Goal: Task Accomplishment & Management: Manage account settings

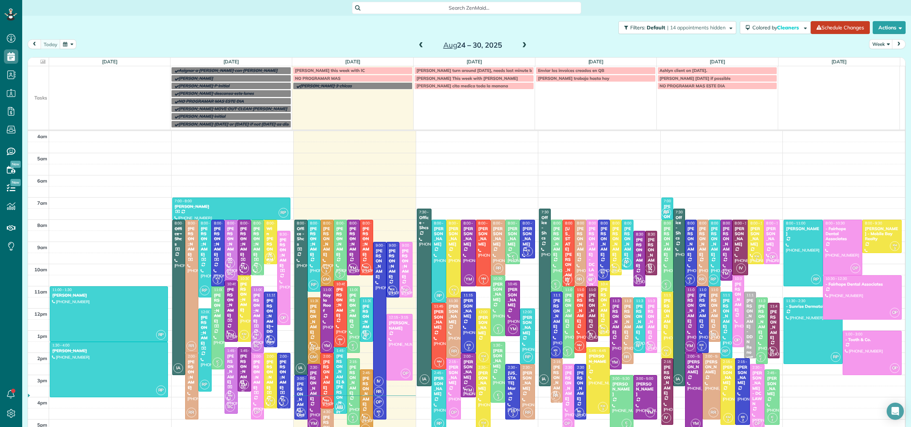
scroll to position [52, 0]
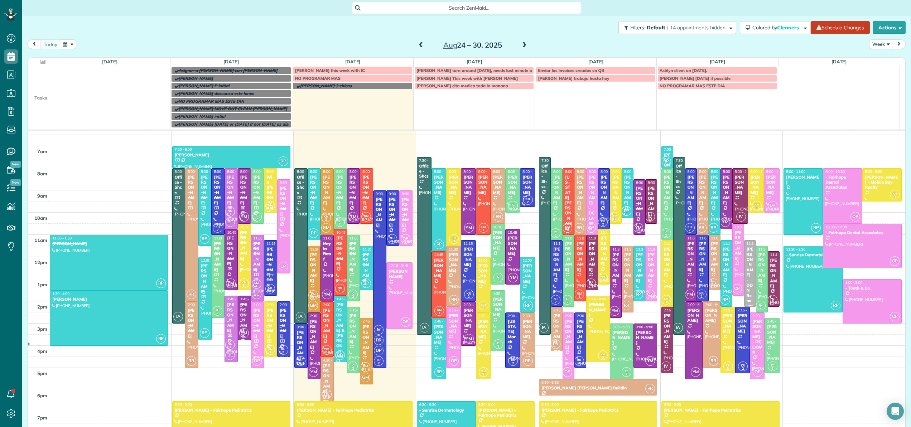
click at [636, 195] on div "[PERSON_NAME]" at bounding box center [640, 201] width 8 height 31
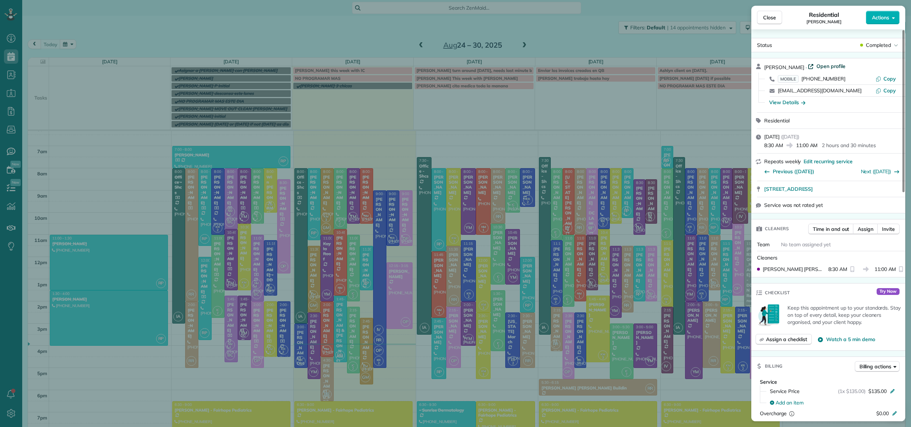
click at [829, 68] on span "Open profile" at bounding box center [831, 66] width 29 height 7
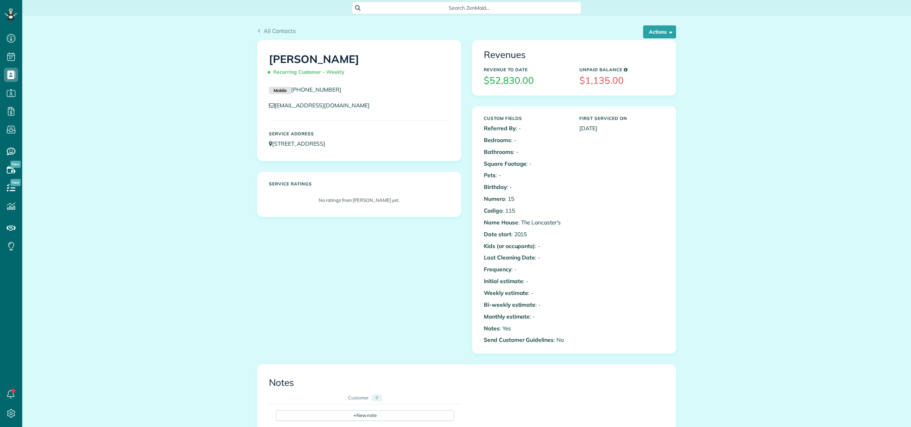
scroll to position [3, 3]
click at [659, 32] on button "Actions" at bounding box center [659, 31] width 33 height 13
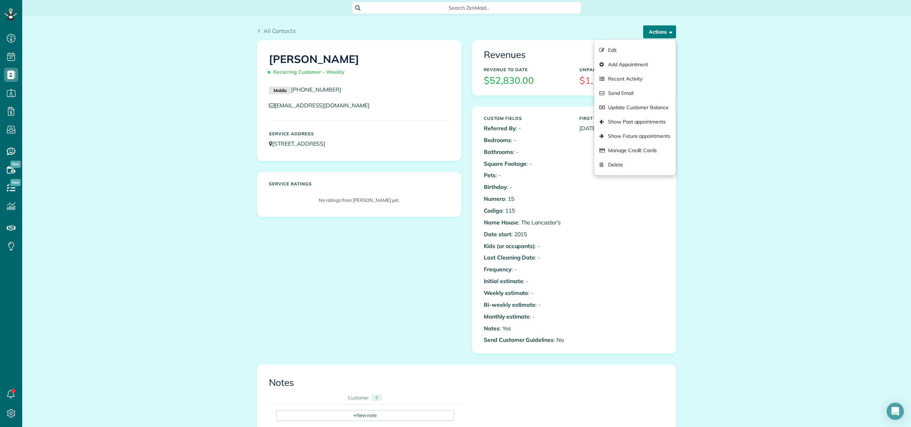
click at [658, 33] on button "Actions" at bounding box center [659, 31] width 33 height 13
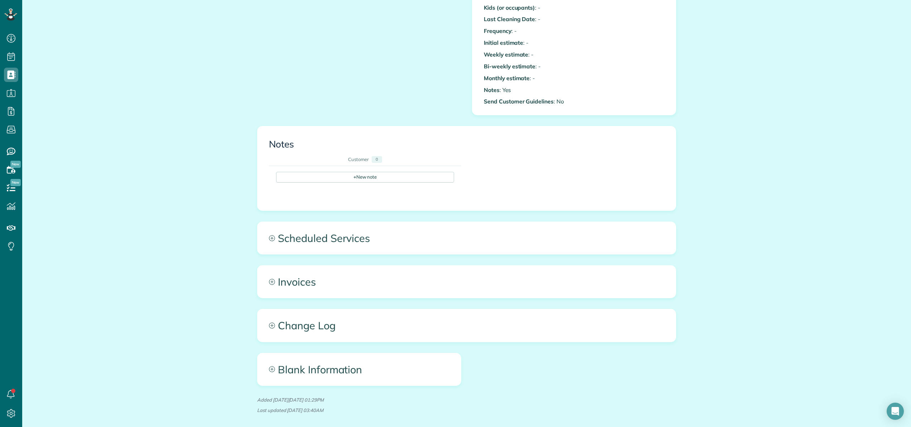
scroll to position [272, 0]
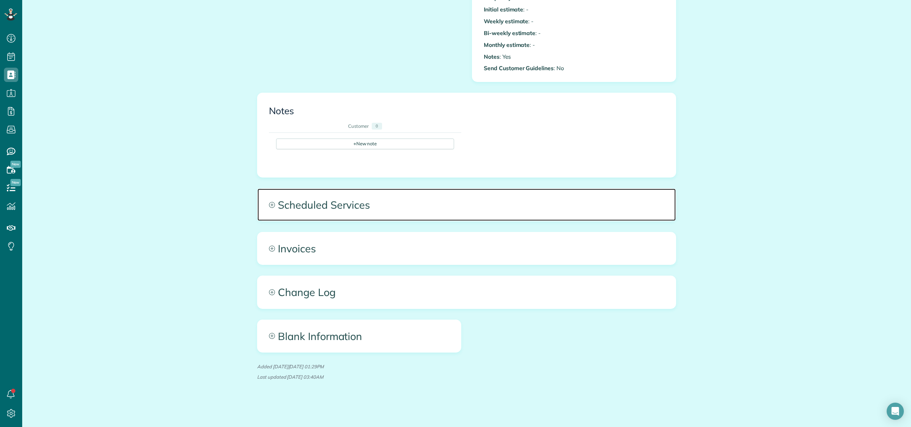
click at [330, 201] on span "Scheduled Services" at bounding box center [467, 205] width 418 height 32
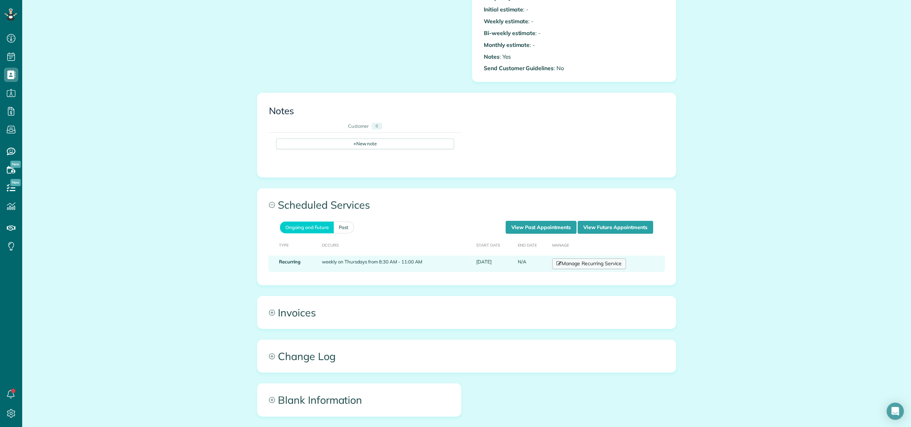
click at [577, 264] on link "Manage Recurring Service" at bounding box center [589, 264] width 74 height 11
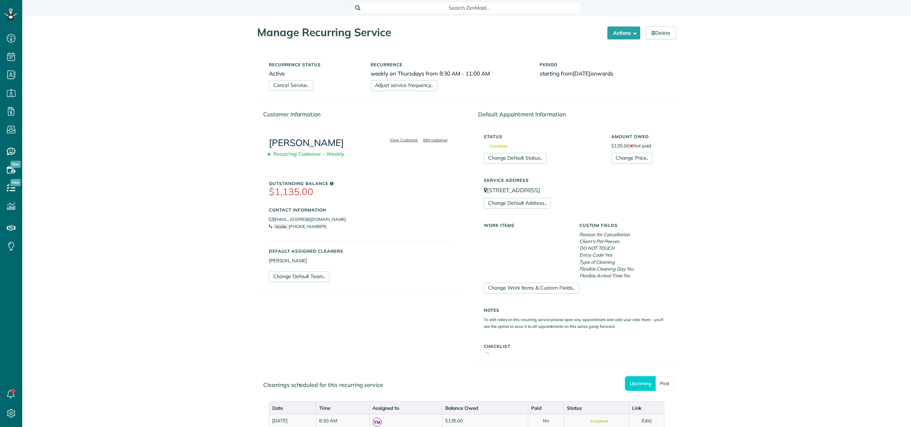
scroll to position [3, 3]
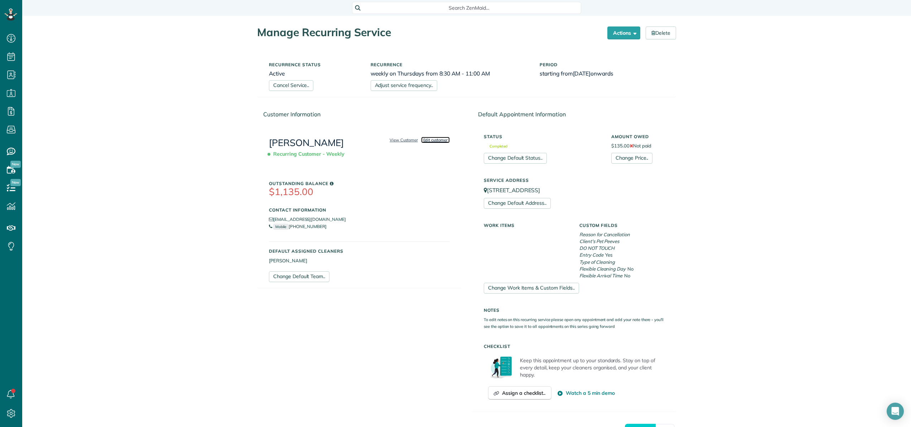
click at [437, 141] on link "Edit customer" at bounding box center [435, 140] width 29 height 6
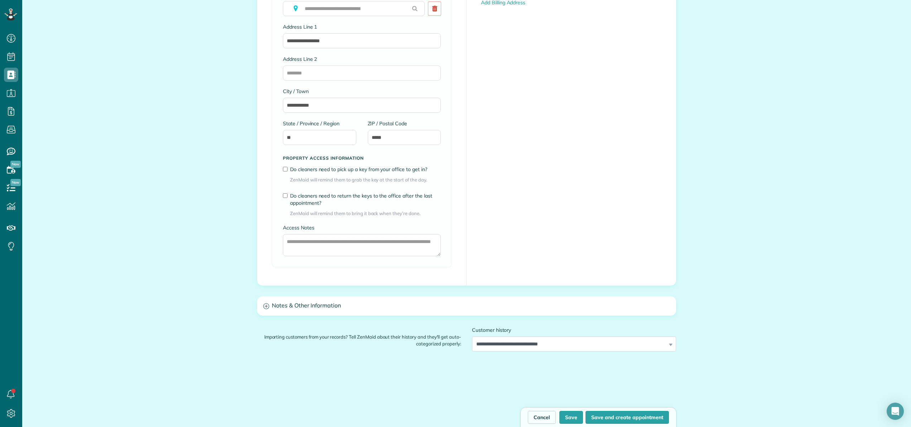
scroll to position [412, 0]
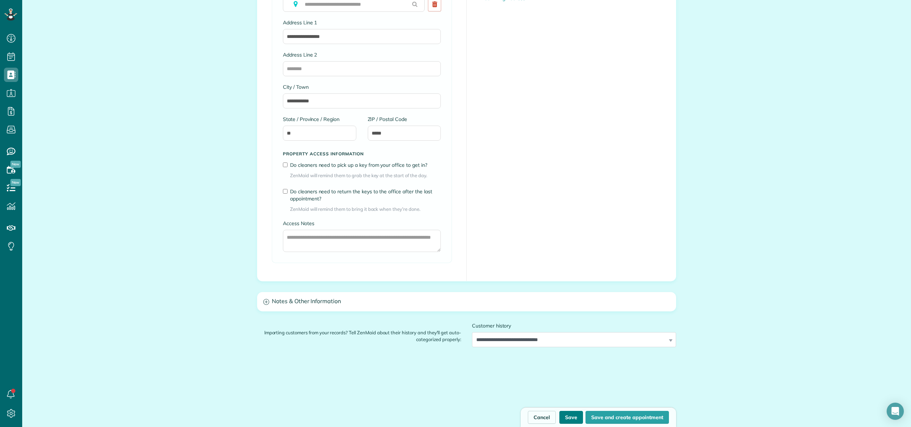
click at [569, 418] on button "Save" at bounding box center [572, 417] width 24 height 13
type input "**********"
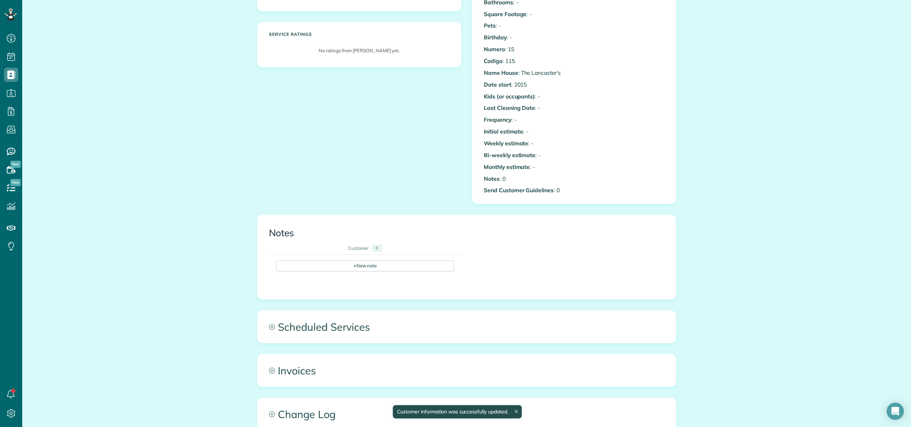
scroll to position [272, 0]
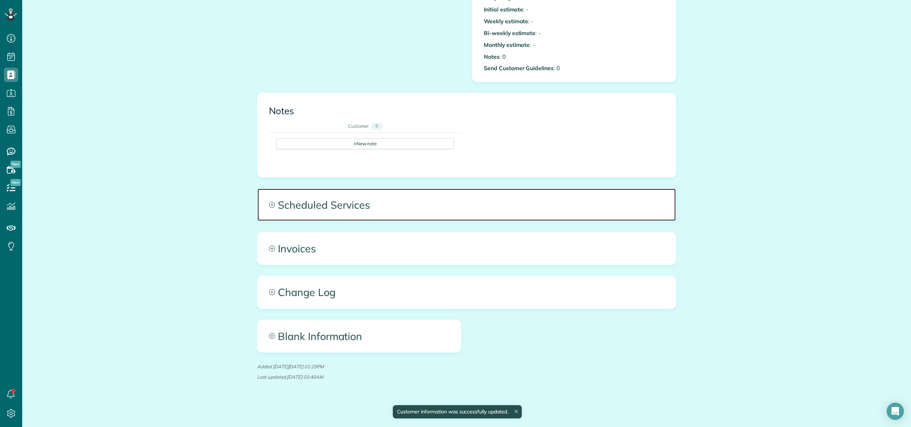
click at [340, 203] on span "Scheduled Services" at bounding box center [467, 205] width 418 height 32
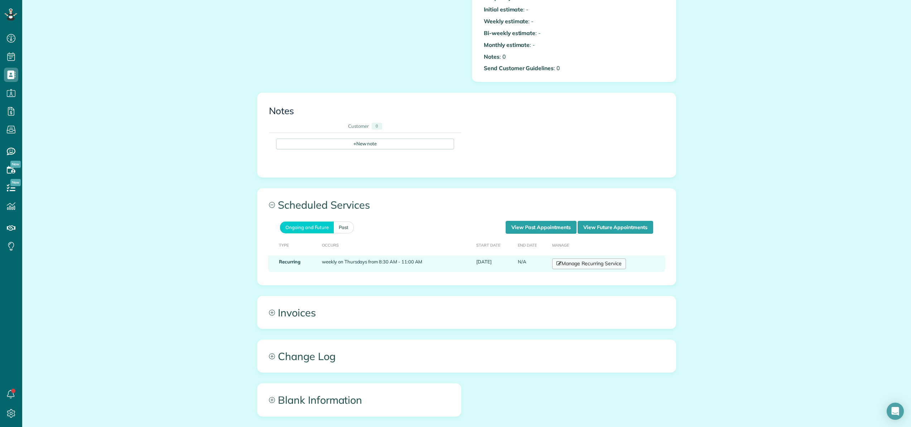
click at [568, 264] on link "Manage Recurring Service" at bounding box center [589, 264] width 74 height 11
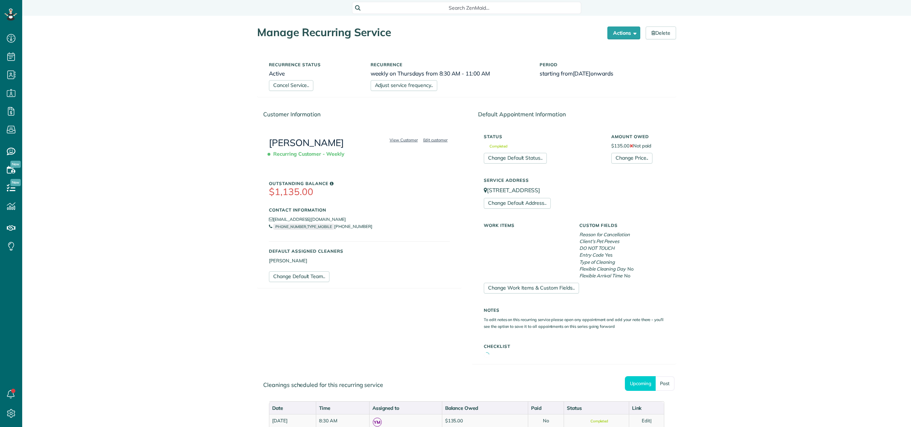
scroll to position [3, 3]
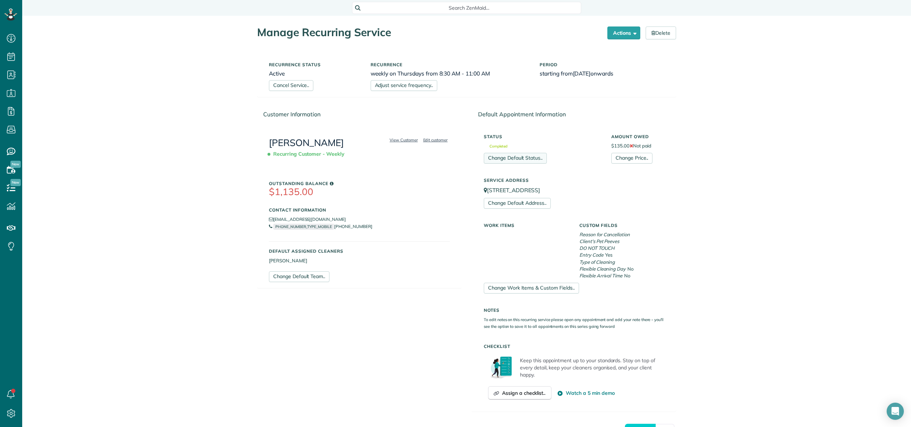
click at [497, 157] on link "Change Default Status.." at bounding box center [515, 158] width 63 height 11
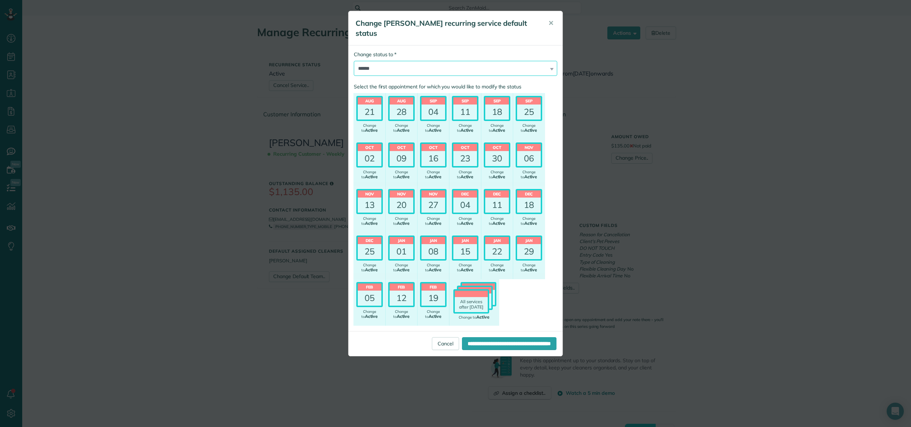
click at [399, 69] on select "****** ******** ********* *********" at bounding box center [455, 68] width 203 height 15
click at [354, 61] on select "****** ******** ********* *********" at bounding box center [455, 68] width 203 height 15
click at [462, 345] on input "**********" at bounding box center [509, 343] width 95 height 13
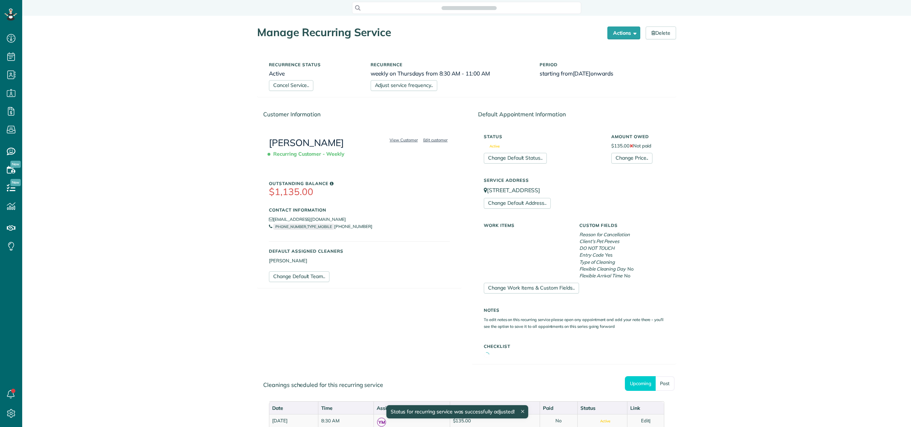
scroll to position [3, 3]
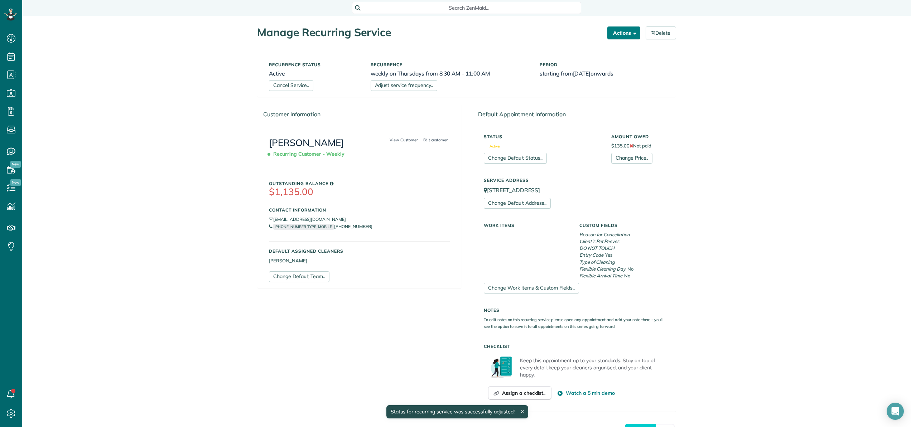
click at [619, 33] on button "Actions" at bounding box center [624, 33] width 33 height 13
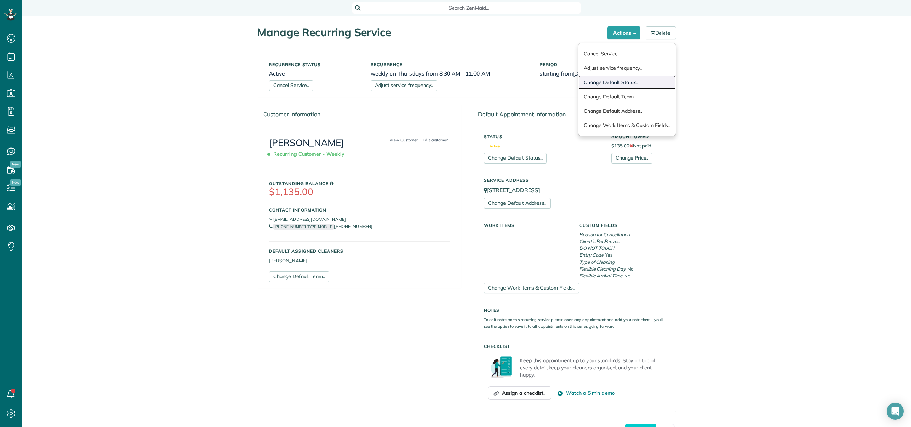
click at [631, 83] on link "Change Default Status.." at bounding box center [627, 82] width 97 height 14
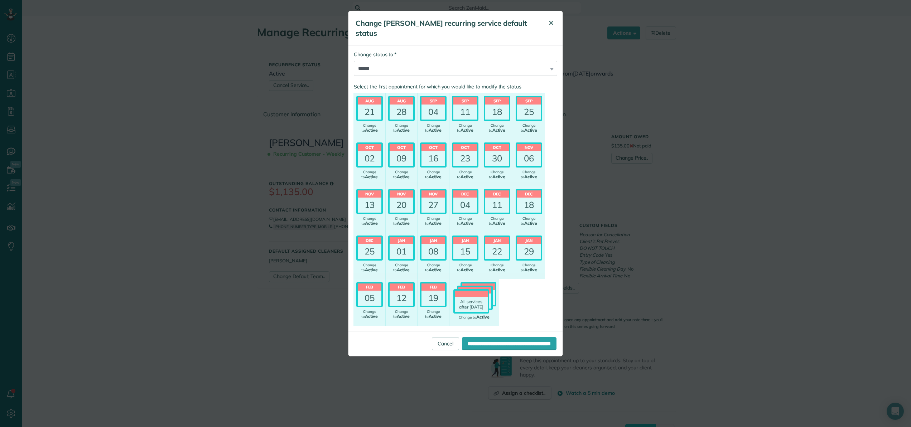
click at [552, 22] on span "✕" at bounding box center [550, 23] width 5 height 8
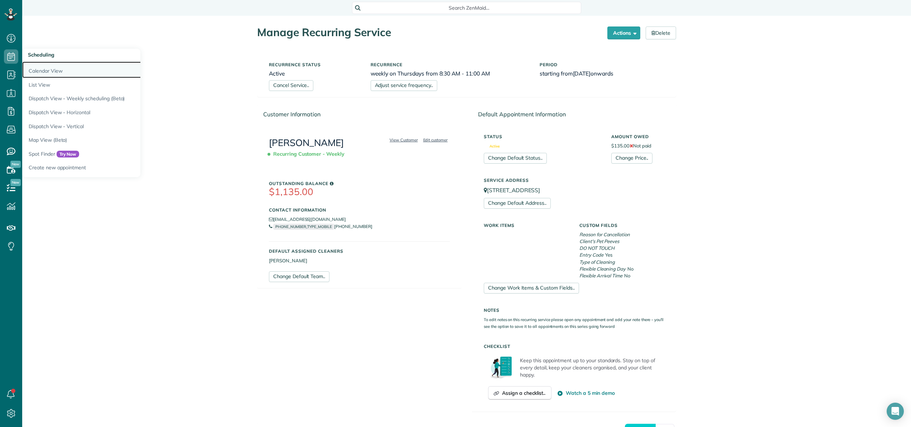
click at [25, 67] on link "Calendar View" at bounding box center [111, 70] width 179 height 16
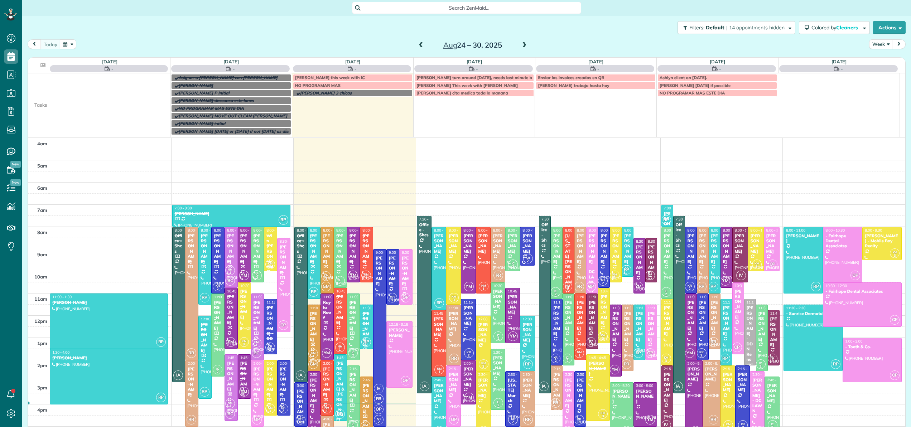
scroll to position [52, 0]
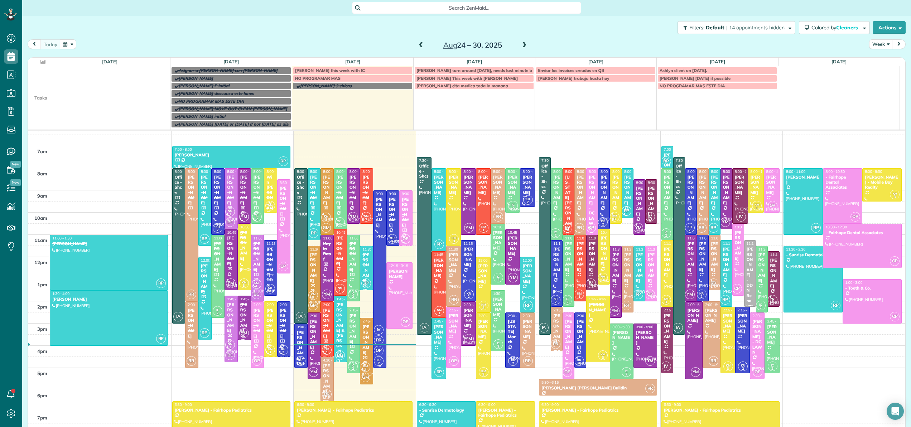
click at [374, 292] on div at bounding box center [380, 279] width 13 height 177
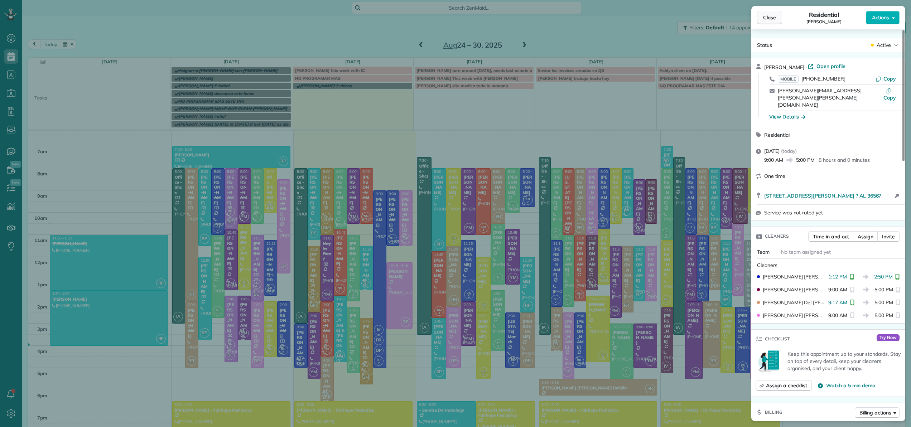
click at [766, 20] on span "Close" at bounding box center [769, 17] width 13 height 7
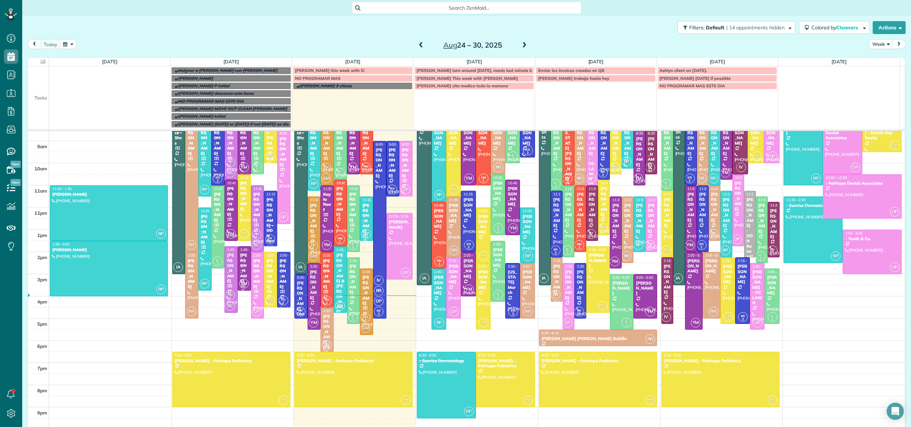
scroll to position [9, 0]
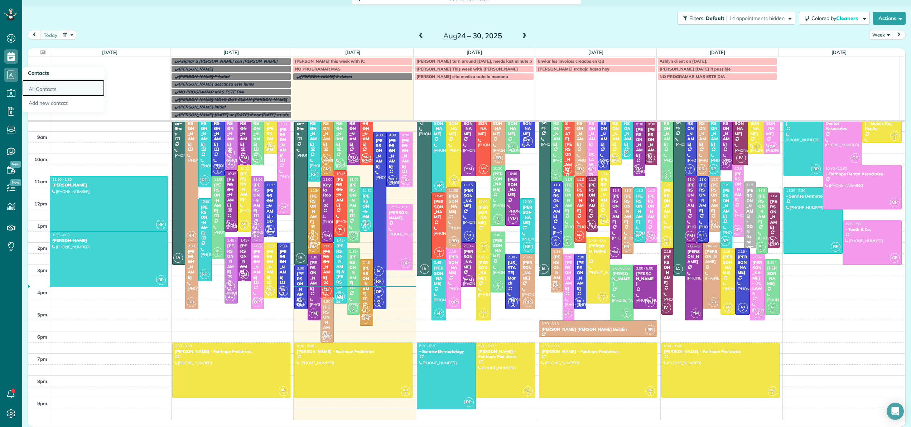
click at [35, 82] on link "All Contacts" at bounding box center [63, 88] width 82 height 16
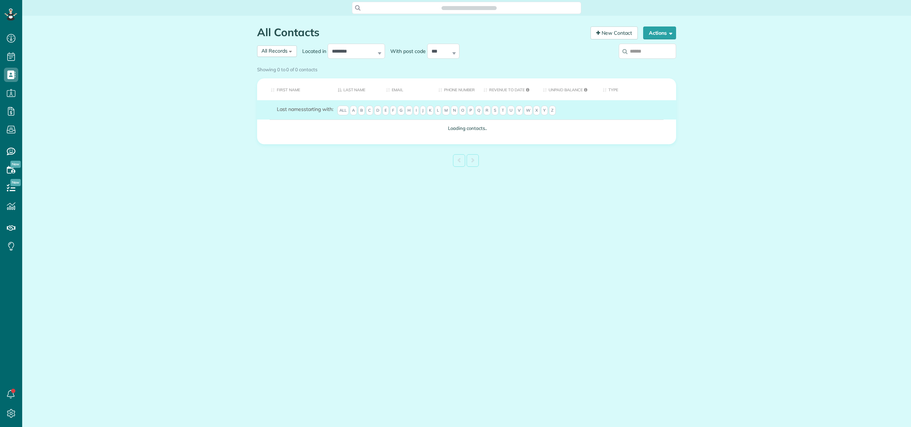
scroll to position [3, 3]
click at [643, 52] on input "search" at bounding box center [647, 51] width 57 height 15
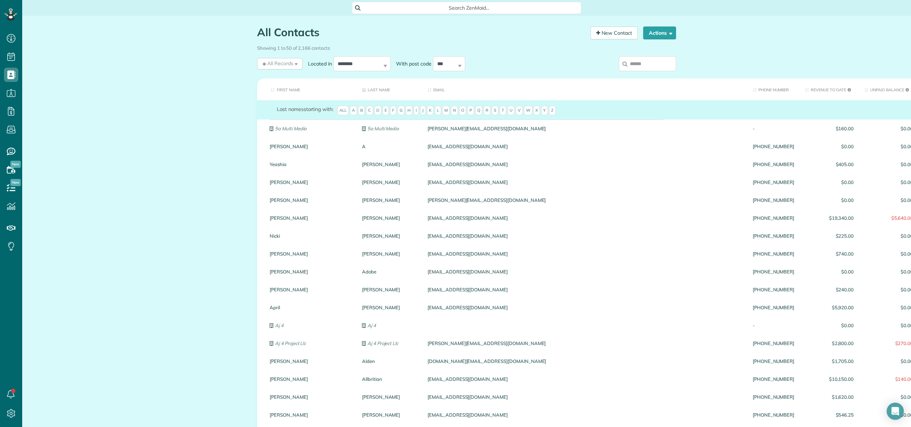
click at [643, 52] on div "Showing 1 to 50 of 2,166 contacts" at bounding box center [467, 48] width 430 height 13
click at [642, 64] on input "search" at bounding box center [647, 63] width 57 height 15
click at [480, 5] on span "Search ZenMaid…" at bounding box center [469, 7] width 218 height 7
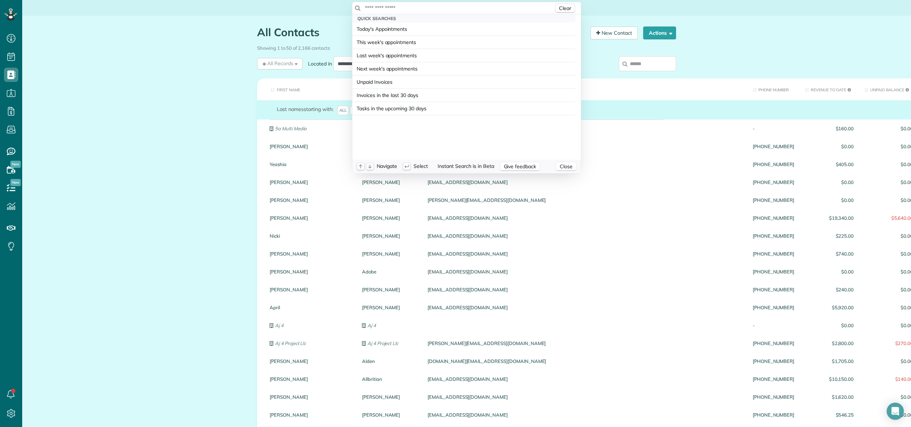
click at [479, 8] on input "text" at bounding box center [459, 7] width 189 height 7
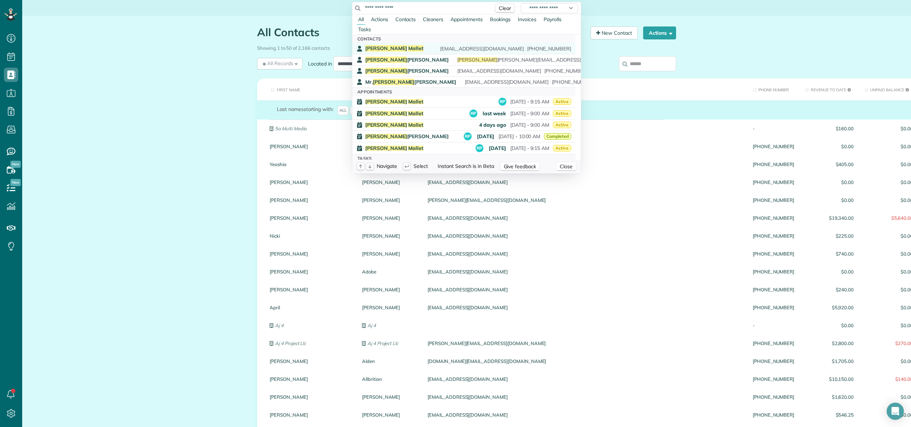
type input "**********"
click at [382, 47] on span "Stephen Mallet" at bounding box center [394, 48] width 58 height 6
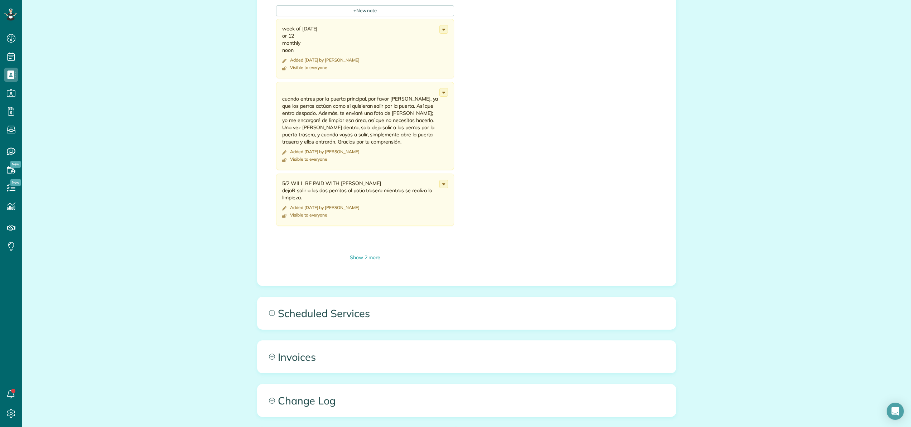
scroll to position [509, 0]
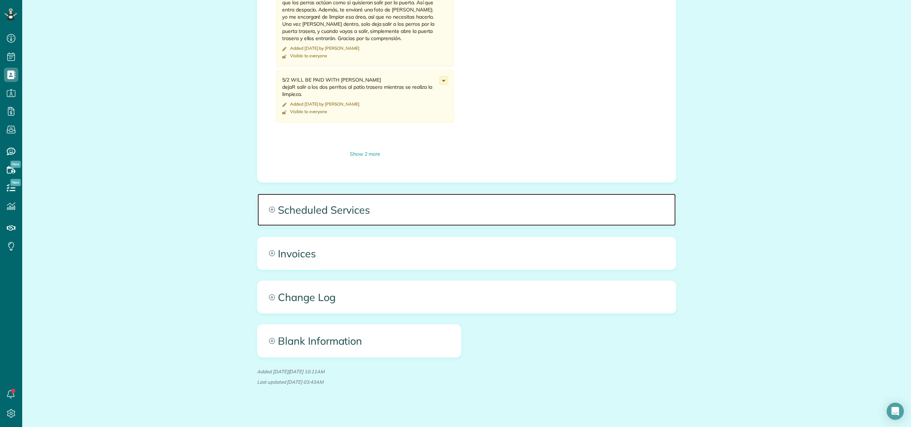
click at [311, 210] on span "Scheduled Services" at bounding box center [467, 210] width 418 height 32
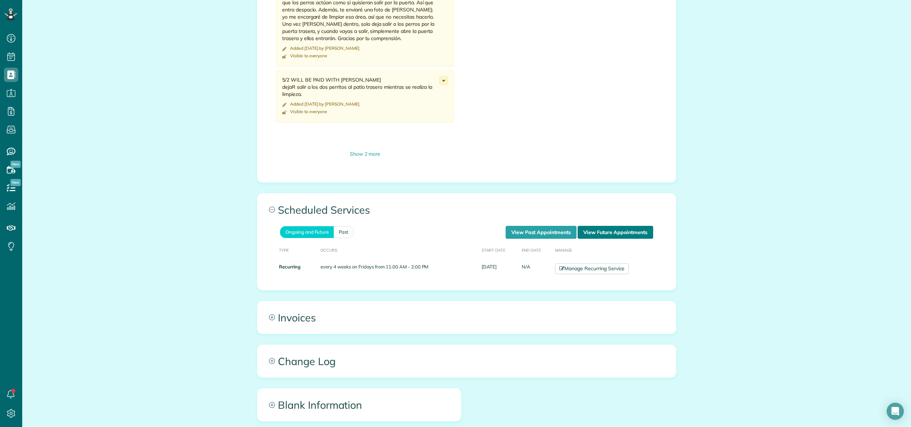
click at [598, 226] on link "View Future Appointments" at bounding box center [616, 232] width 76 height 13
